Goal: Task Accomplishment & Management: Manage account settings

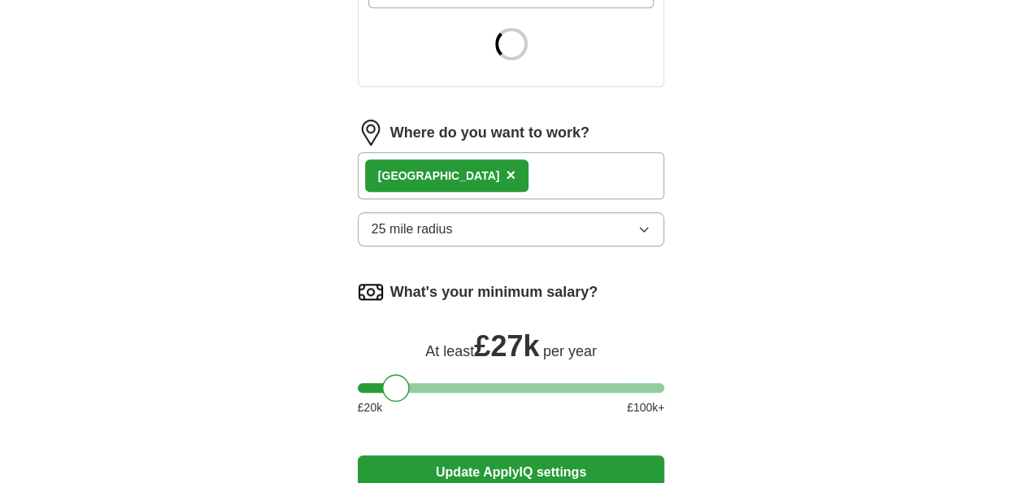
scroll to position [732, 0]
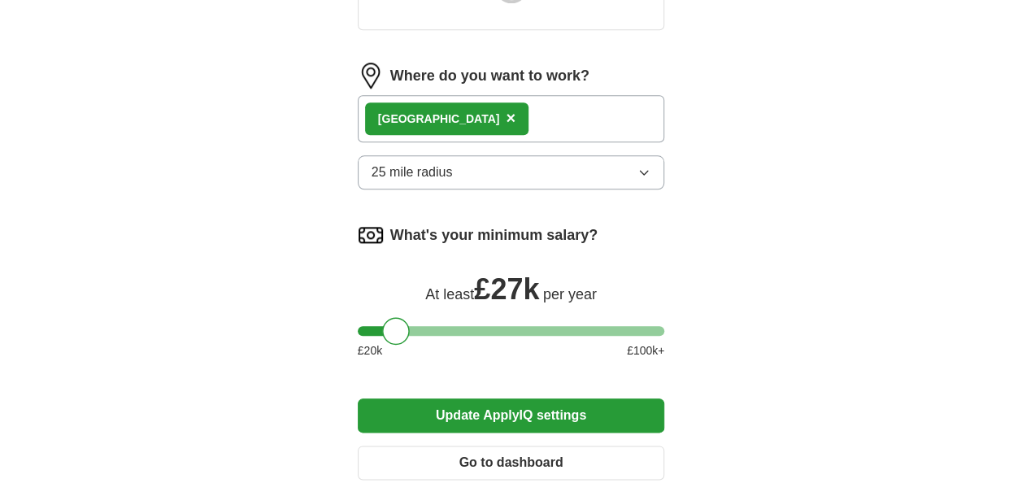
click at [585, 125] on div "London ×" at bounding box center [511, 118] width 307 height 47
click at [541, 117] on div "London ×" at bounding box center [511, 118] width 307 height 47
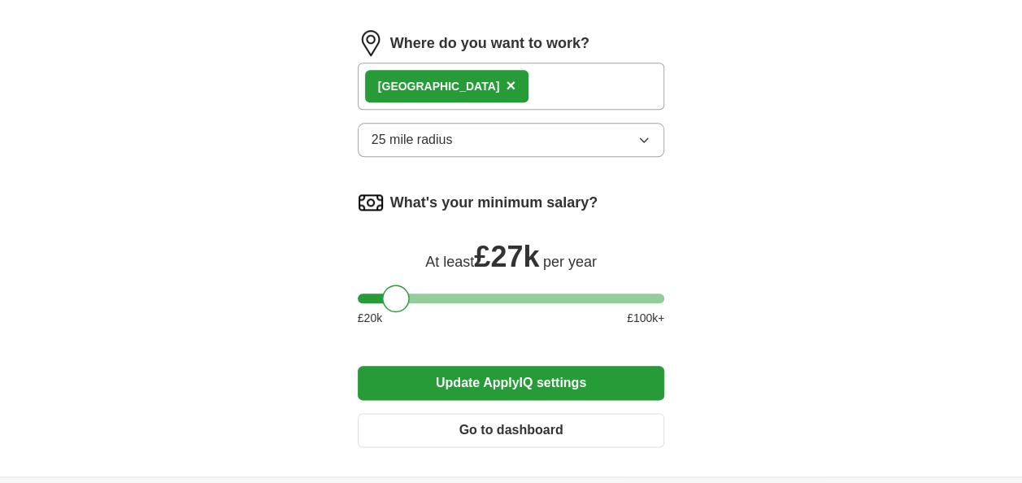
scroll to position [759, 0]
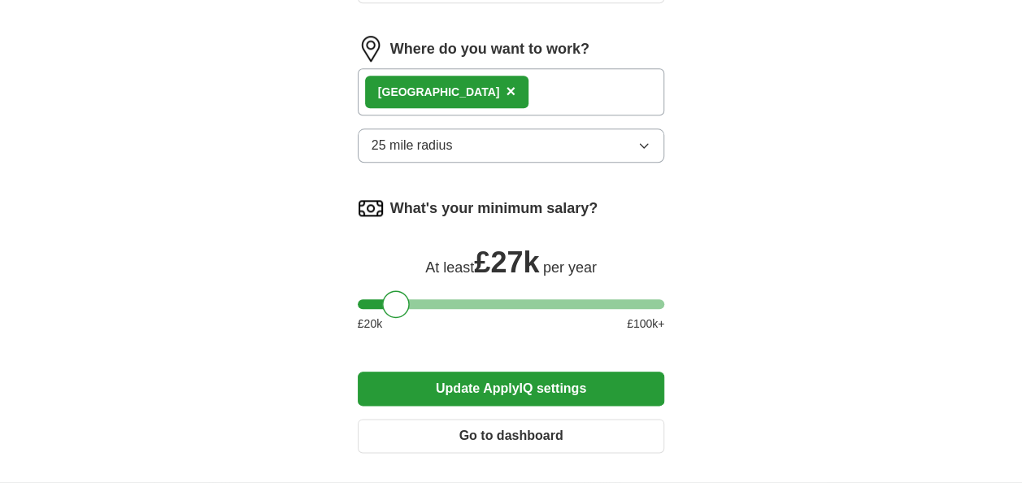
click at [469, 92] on div "London ×" at bounding box center [511, 91] width 307 height 47
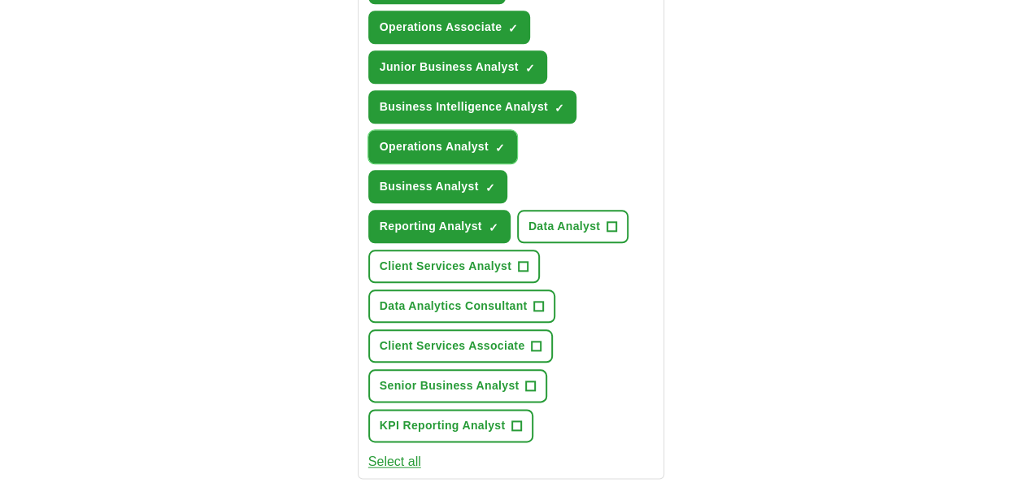
drag, startPoint x: 446, startPoint y: 135, endPoint x: 734, endPoint y: 233, distance: 304.8
click at [732, 233] on div "ApplyIQ Let ApplyIQ do the hard work of searching and applying for jobs. Just t…" at bounding box center [511, 124] width 833 height 1667
click at [747, 223] on div "ApplyIQ Let ApplyIQ do the hard work of searching and applying for jobs. Just t…" at bounding box center [511, 124] width 833 height 1667
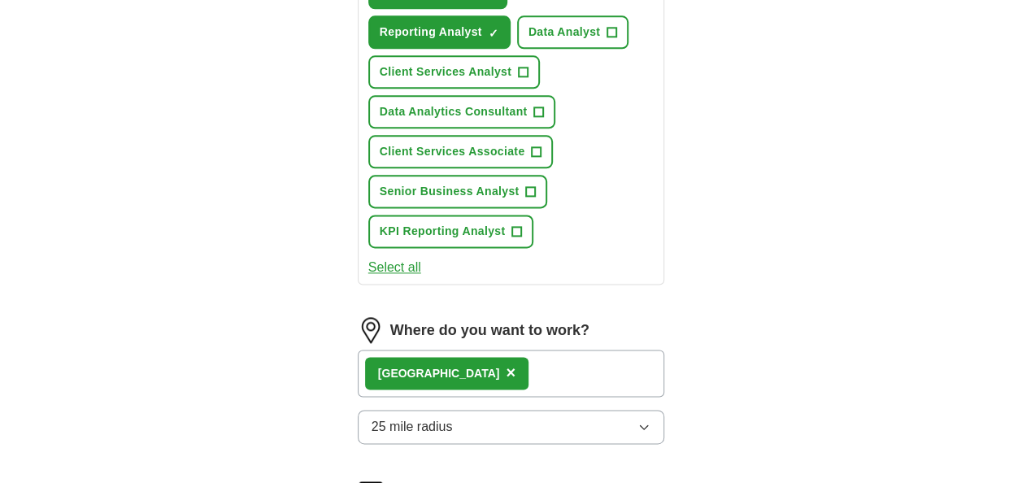
scroll to position [1057, 0]
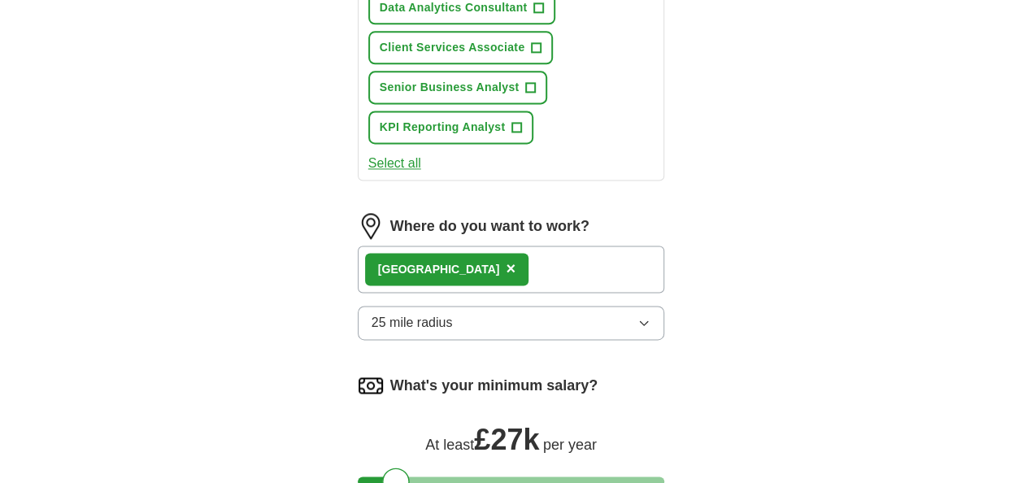
click at [464, 263] on div "London ×" at bounding box center [511, 269] width 307 height 47
click at [477, 316] on button "25 mile radius" at bounding box center [511, 323] width 307 height 34
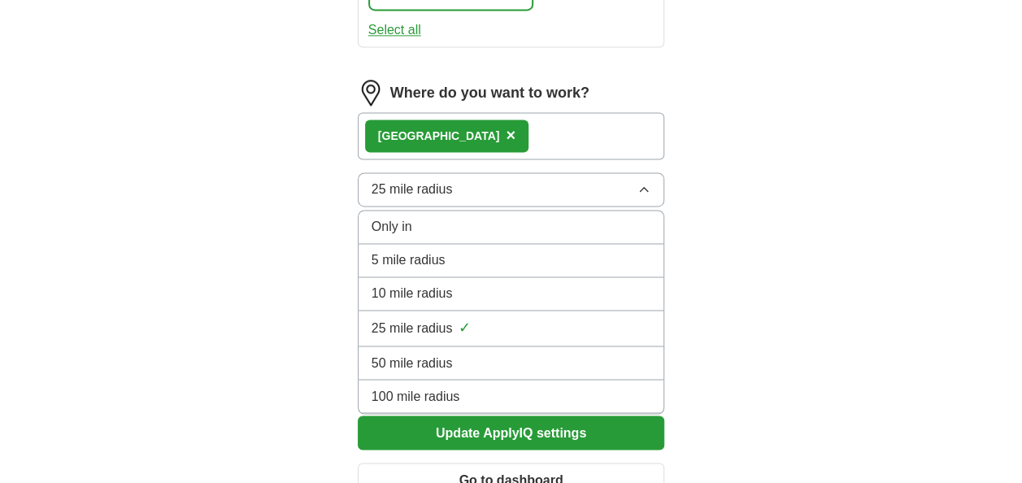
scroll to position [1192, 0]
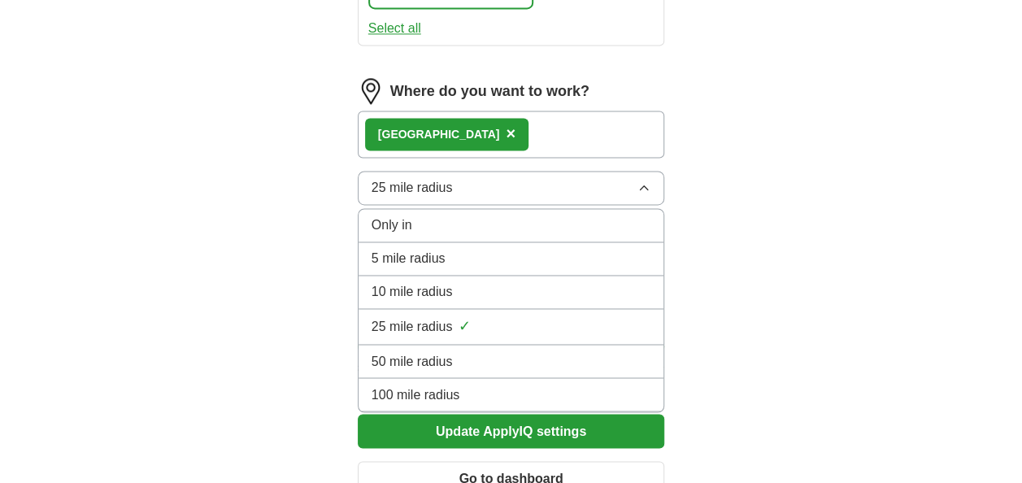
click at [480, 351] on div "50 mile radius" at bounding box center [512, 361] width 280 height 20
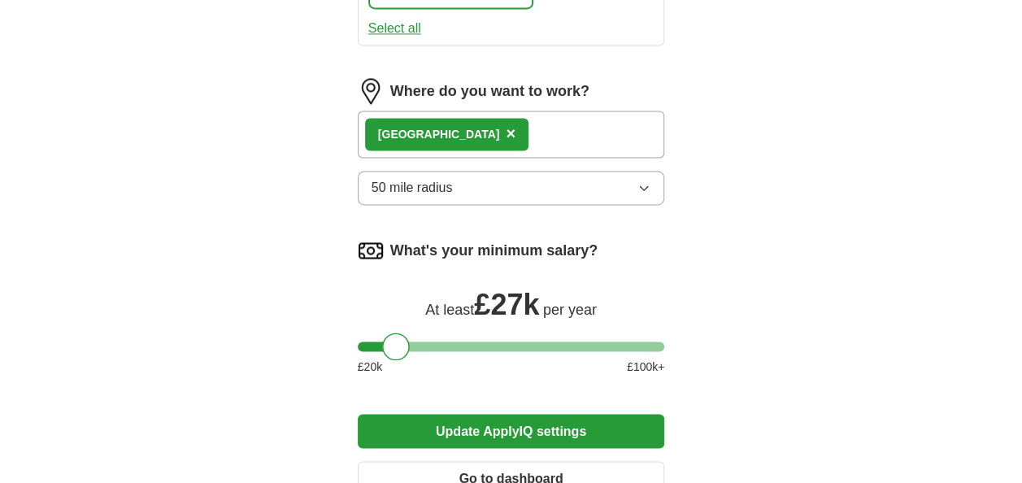
click at [555, 135] on div "London ×" at bounding box center [511, 134] width 307 height 47
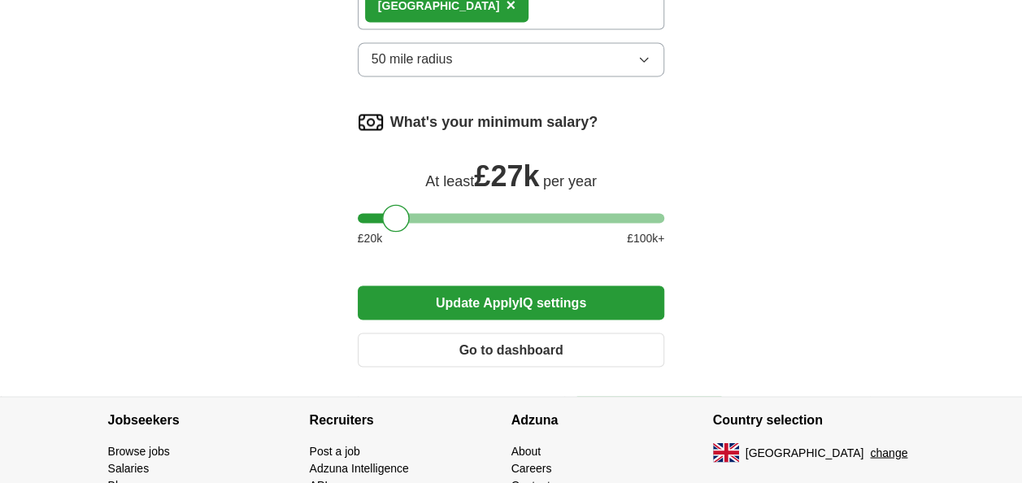
scroll to position [1328, 0]
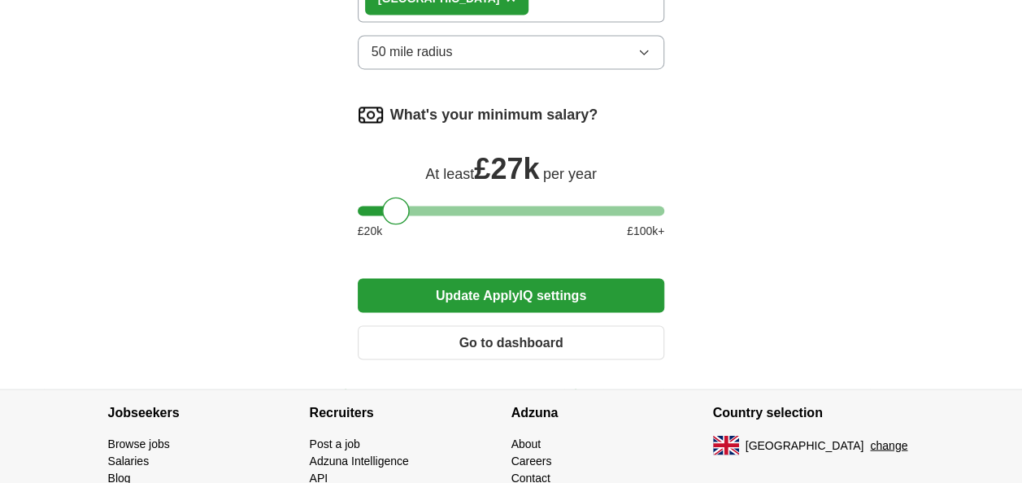
click at [471, 279] on button "Update ApplyIQ settings" at bounding box center [511, 295] width 307 height 34
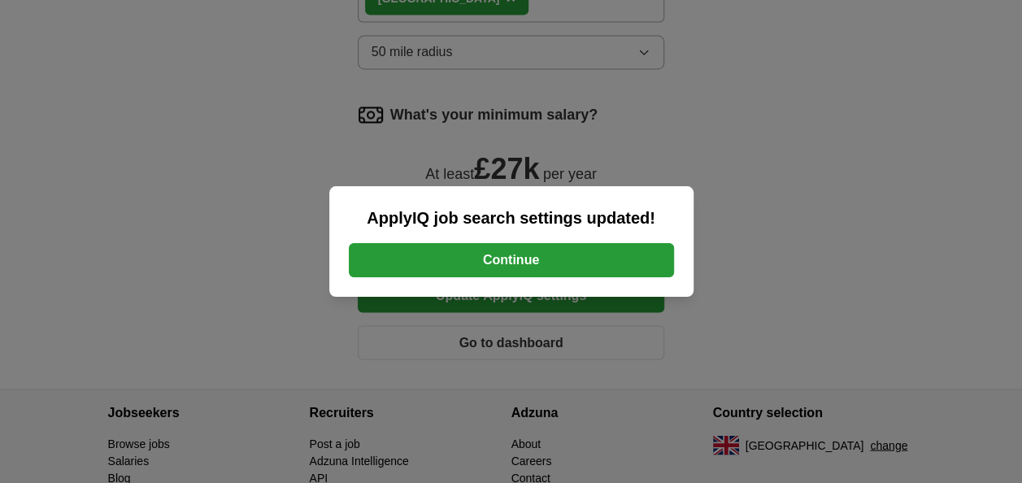
click at [509, 249] on button "Continue" at bounding box center [511, 260] width 325 height 34
